Goal: Transaction & Acquisition: Purchase product/service

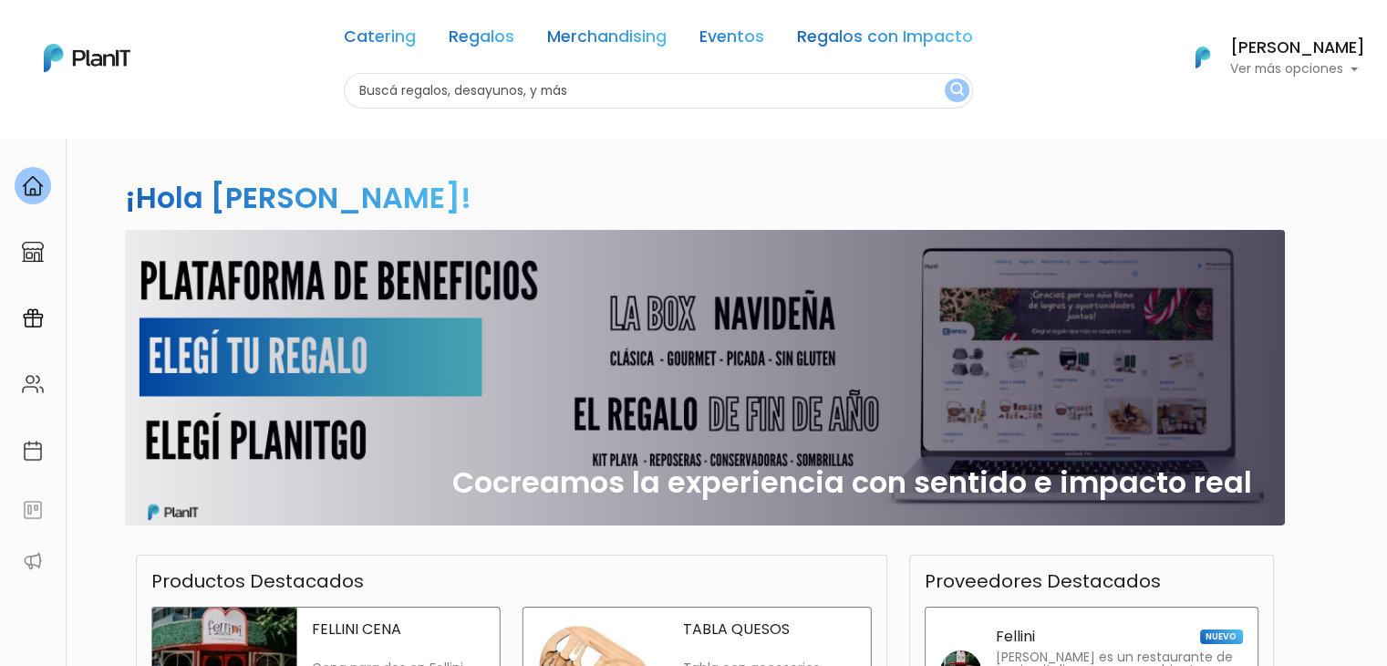
click at [503, 88] on input "text" at bounding box center [658, 91] width 629 height 36
type input "choco"
click at [945, 78] on button "submit" at bounding box center [957, 90] width 25 height 24
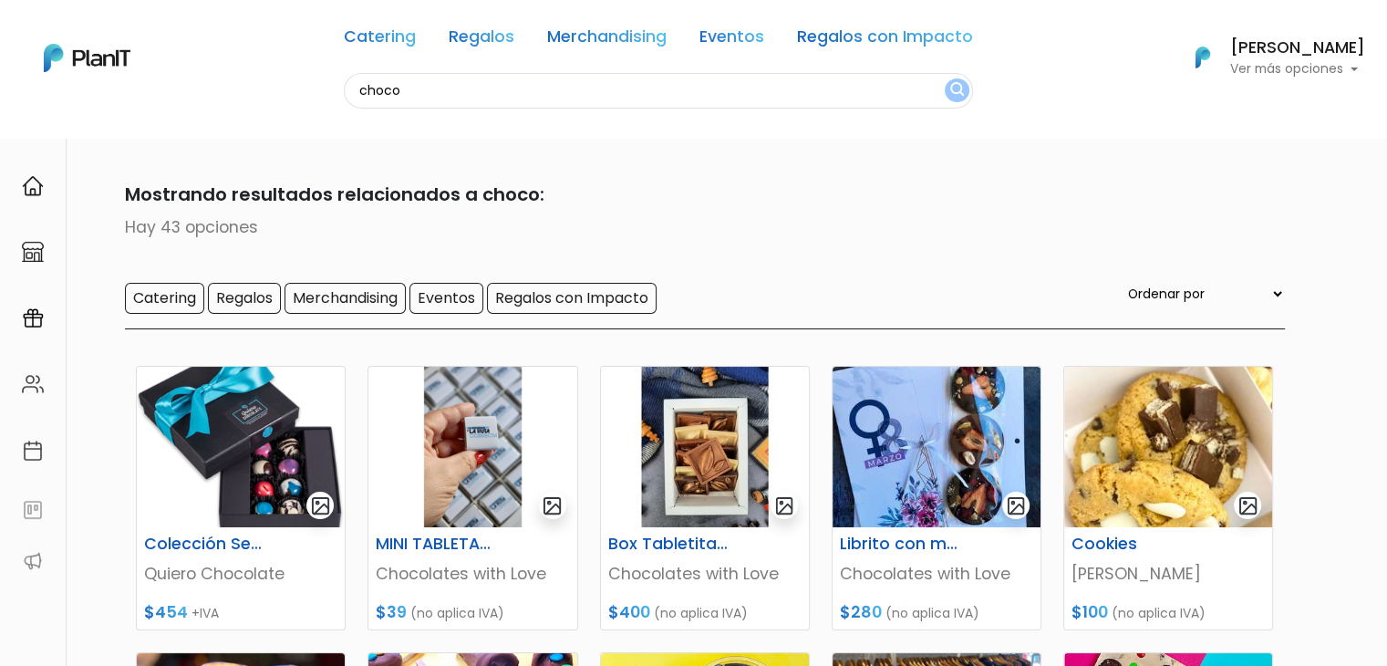
click at [402, 89] on input "choco" at bounding box center [658, 91] width 629 height 36
type input "AME"
click at [945, 78] on button "submit" at bounding box center [957, 90] width 25 height 24
